Goal: Browse casually: Explore the website without a specific task or goal

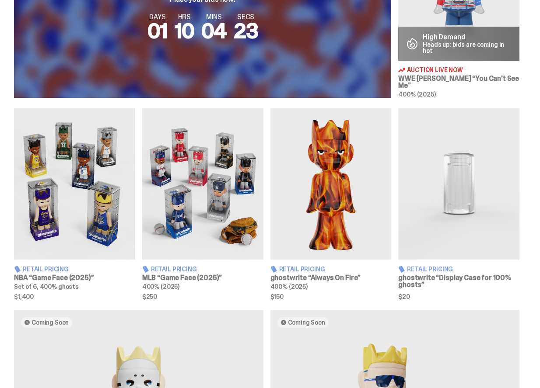
scroll to position [414, 0]
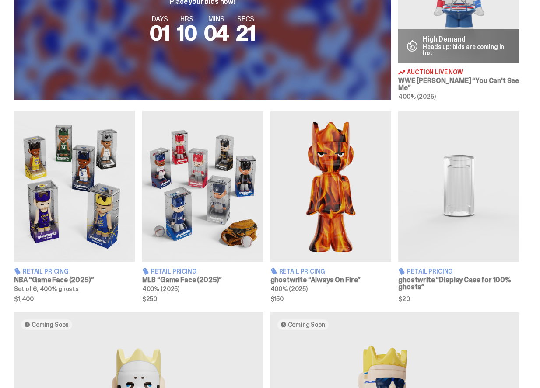
click at [92, 248] on img at bounding box center [74, 186] width 121 height 151
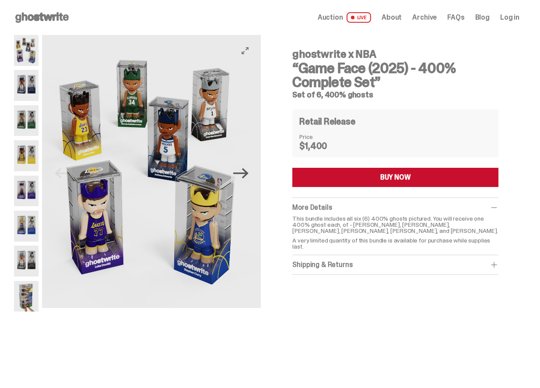
click at [248, 173] on icon "Next" at bounding box center [240, 173] width 15 height 10
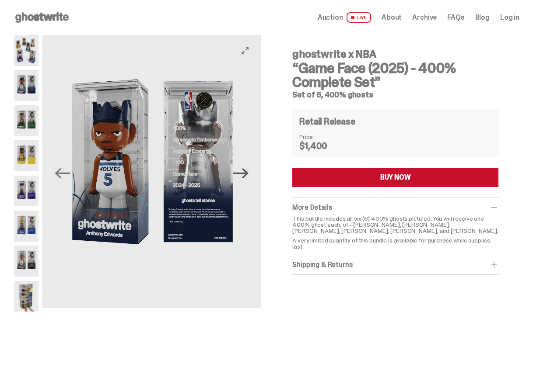
click at [248, 173] on icon "Next" at bounding box center [240, 173] width 15 height 10
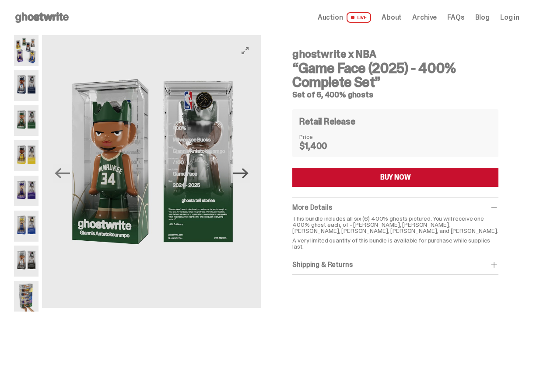
click at [248, 173] on icon "Next" at bounding box center [240, 173] width 15 height 10
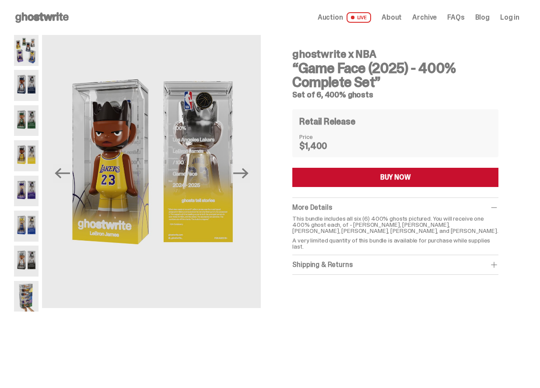
click at [43, 18] on icon at bounding box center [42, 17] width 56 height 14
